Goal: Information Seeking & Learning: Compare options

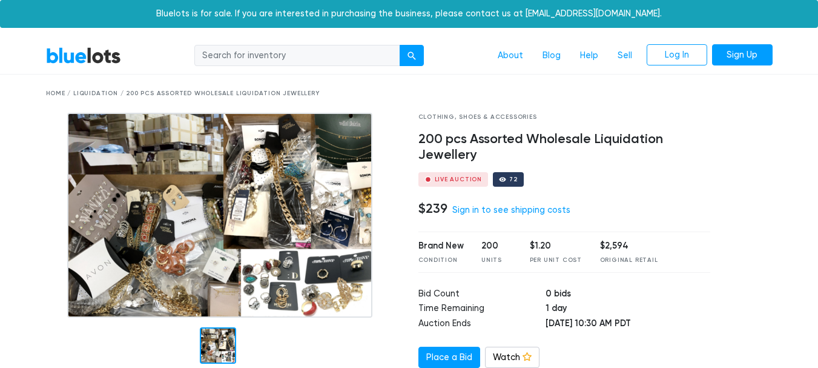
scroll to position [55, 0]
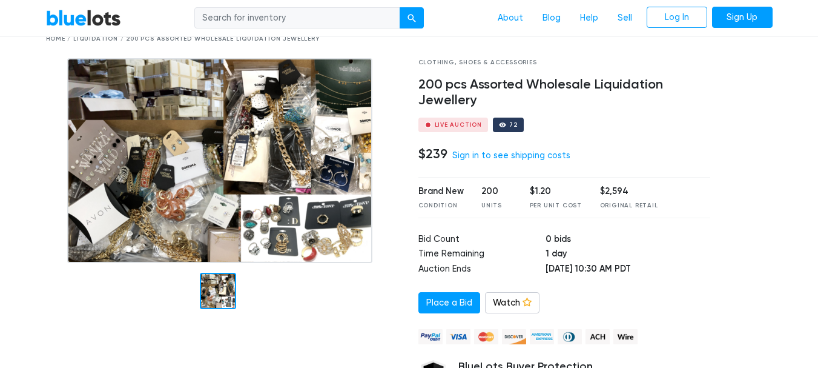
click at [174, 150] on img at bounding box center [219, 160] width 305 height 205
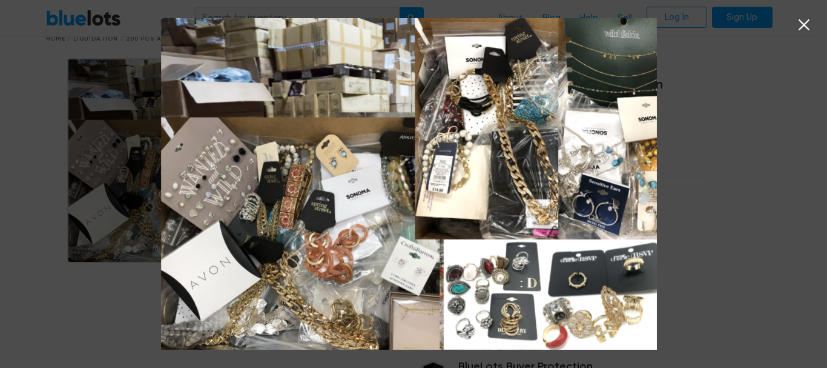
click at [799, 24] on icon at bounding box center [804, 25] width 18 height 18
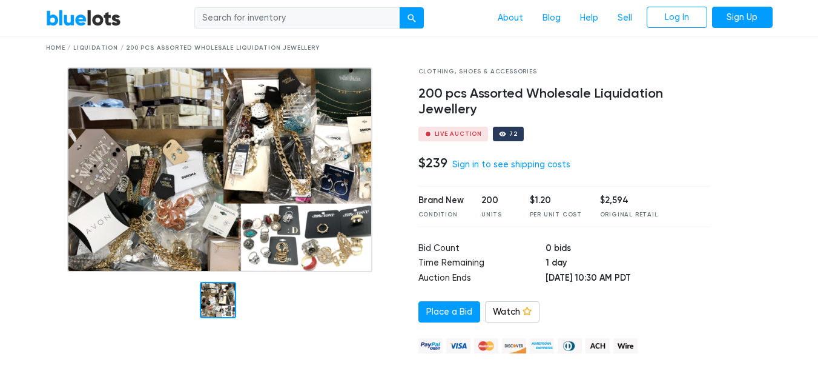
scroll to position [42, 0]
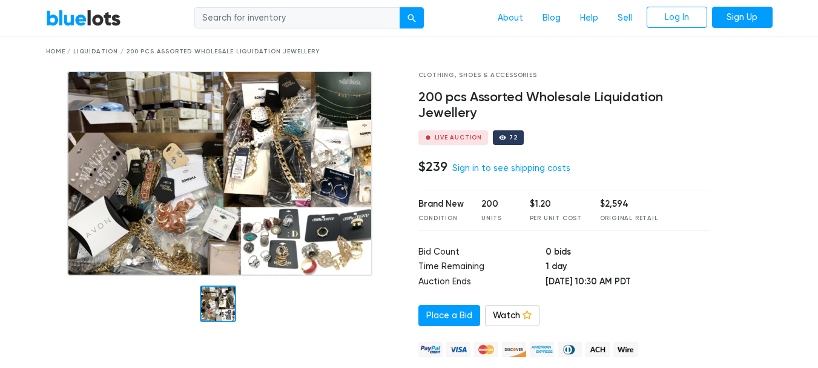
click at [162, 165] on img at bounding box center [219, 173] width 305 height 205
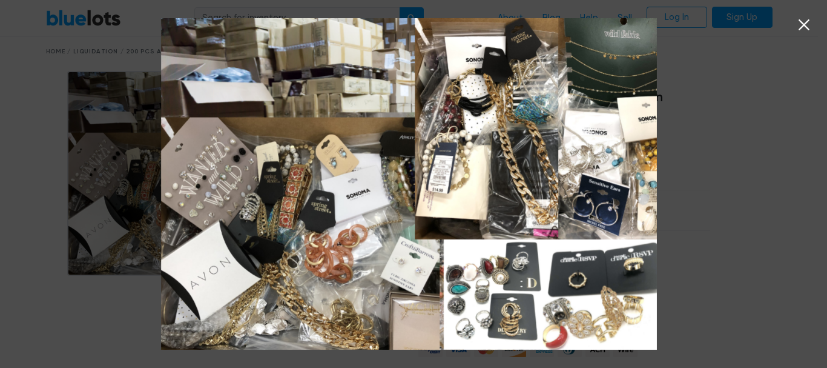
click at [806, 26] on icon at bounding box center [804, 24] width 11 height 11
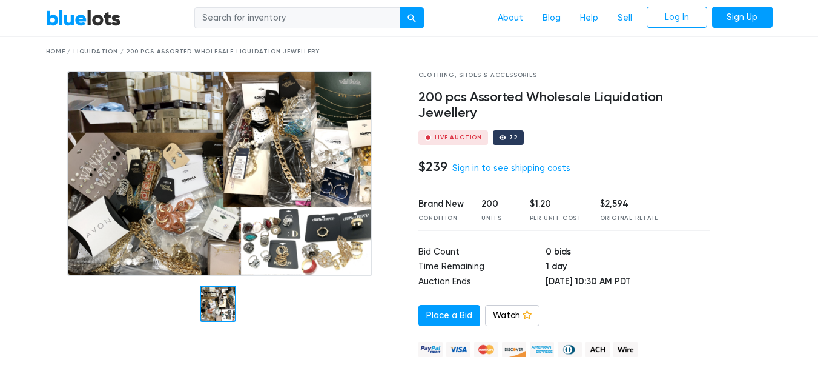
click at [97, 19] on link "BlueLots" at bounding box center [83, 18] width 75 height 18
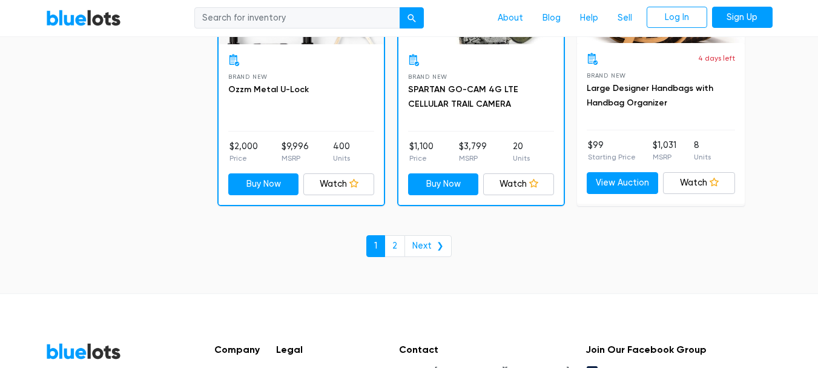
scroll to position [5308, 0]
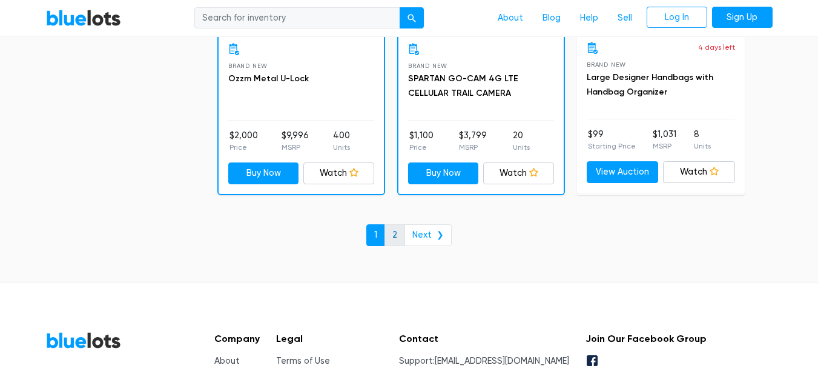
click at [391, 233] on link "2" at bounding box center [395, 235] width 21 height 22
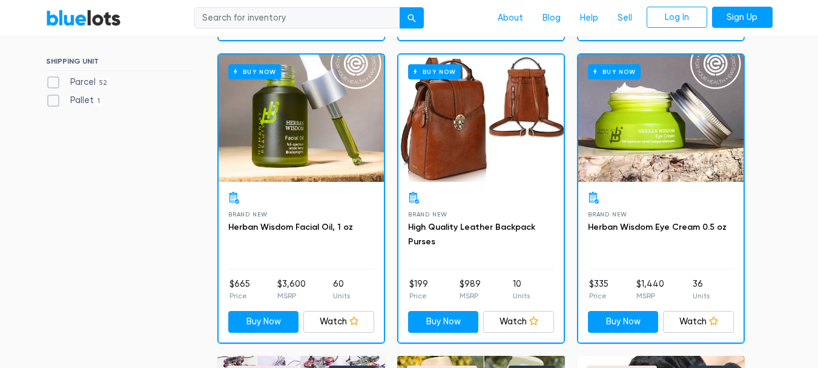
scroll to position [369, 0]
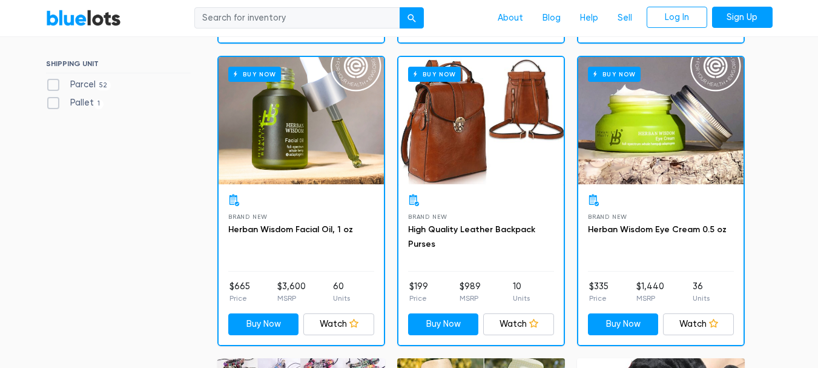
click at [506, 159] on div "Buy Now" at bounding box center [481, 120] width 165 height 127
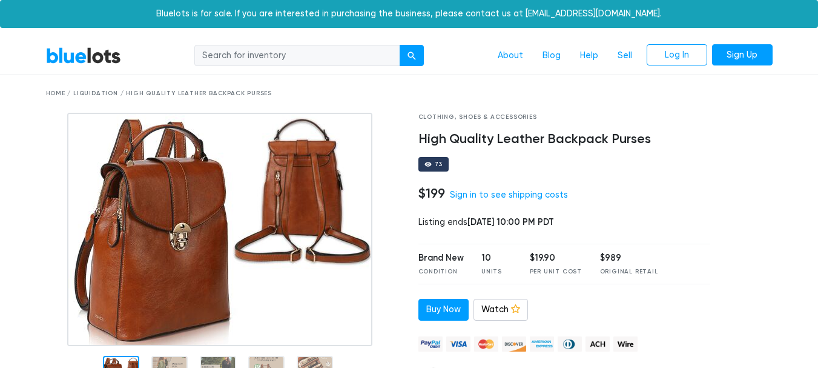
click at [266, 223] on img at bounding box center [219, 229] width 305 height 233
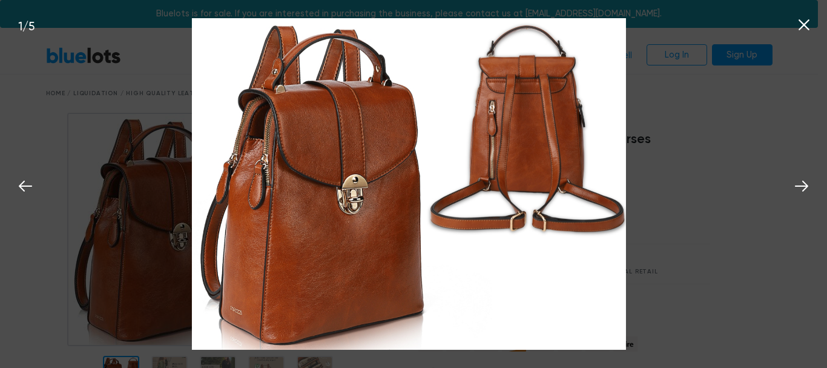
click at [332, 191] on img at bounding box center [409, 183] width 435 height 331
click at [805, 24] on icon at bounding box center [804, 24] width 11 height 11
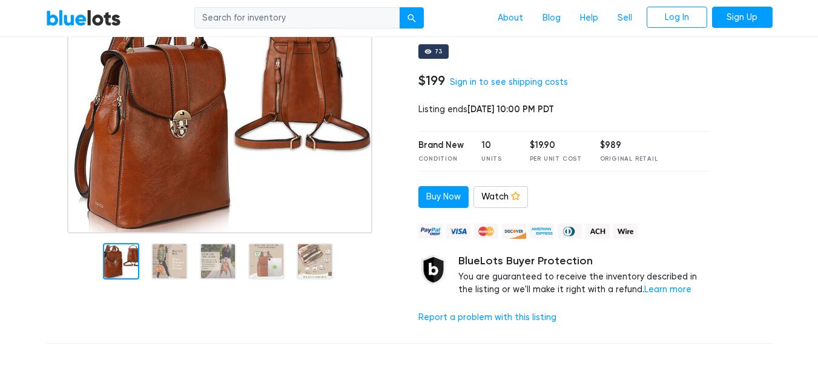
scroll to position [113, 0]
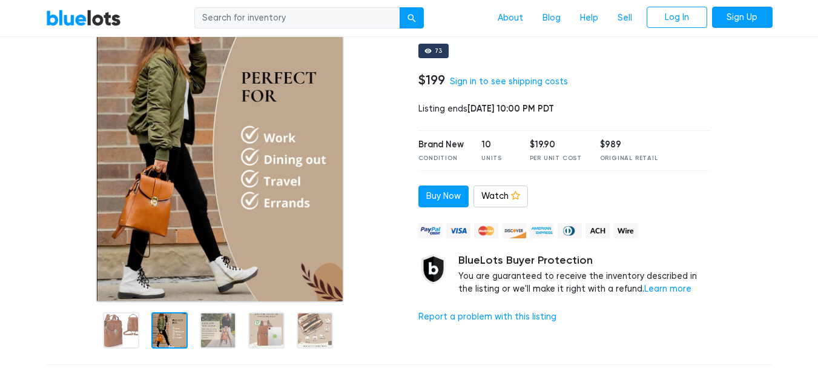
click at [164, 325] on div at bounding box center [169, 330] width 36 height 36
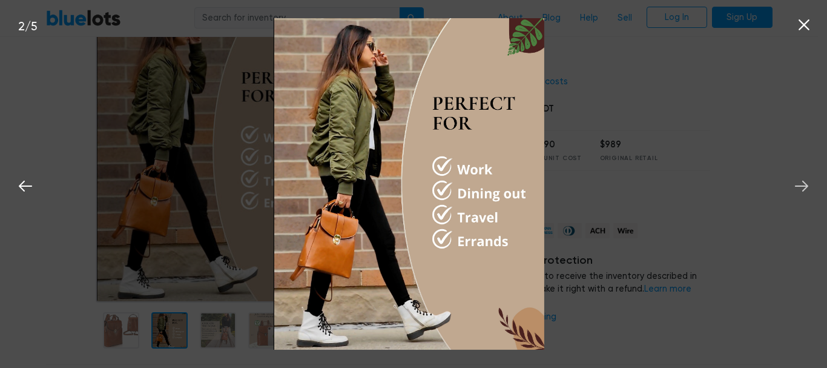
click at [804, 185] on icon at bounding box center [802, 186] width 18 height 18
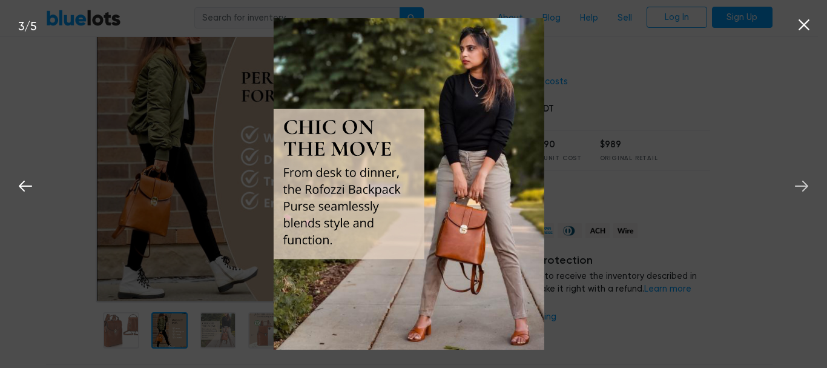
click at [804, 185] on icon at bounding box center [802, 186] width 18 height 18
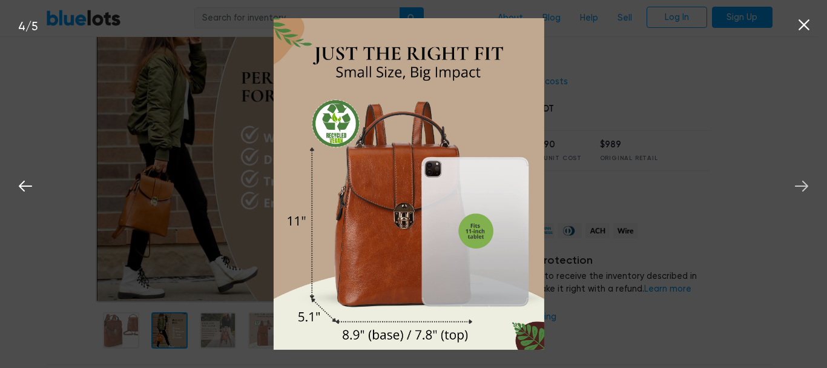
click at [801, 184] on icon at bounding box center [802, 186] width 18 height 18
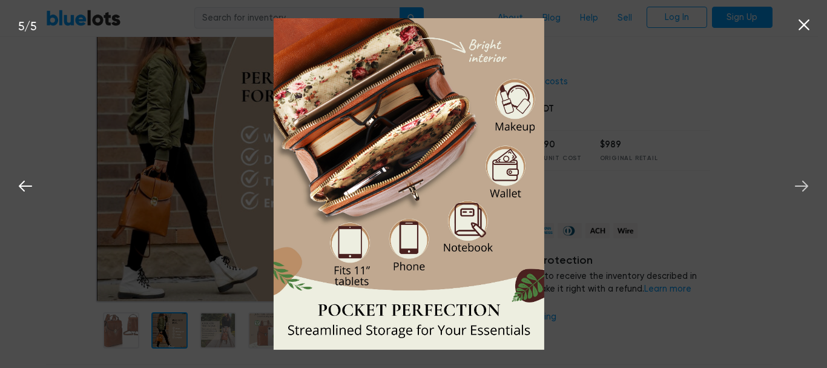
click at [805, 183] on icon at bounding box center [801, 185] width 13 height 11
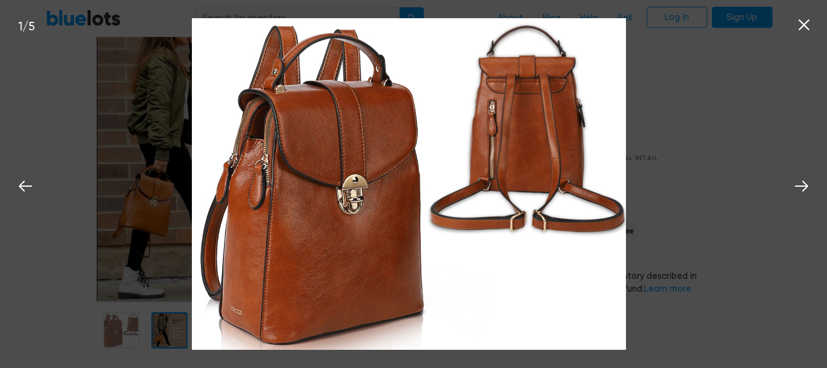
click at [804, 25] on icon at bounding box center [804, 24] width 11 height 11
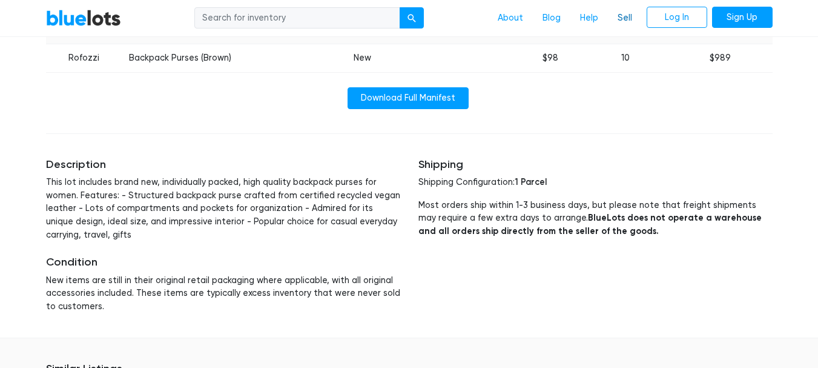
scroll to position [483, 0]
